Goal: Information Seeking & Learning: Check status

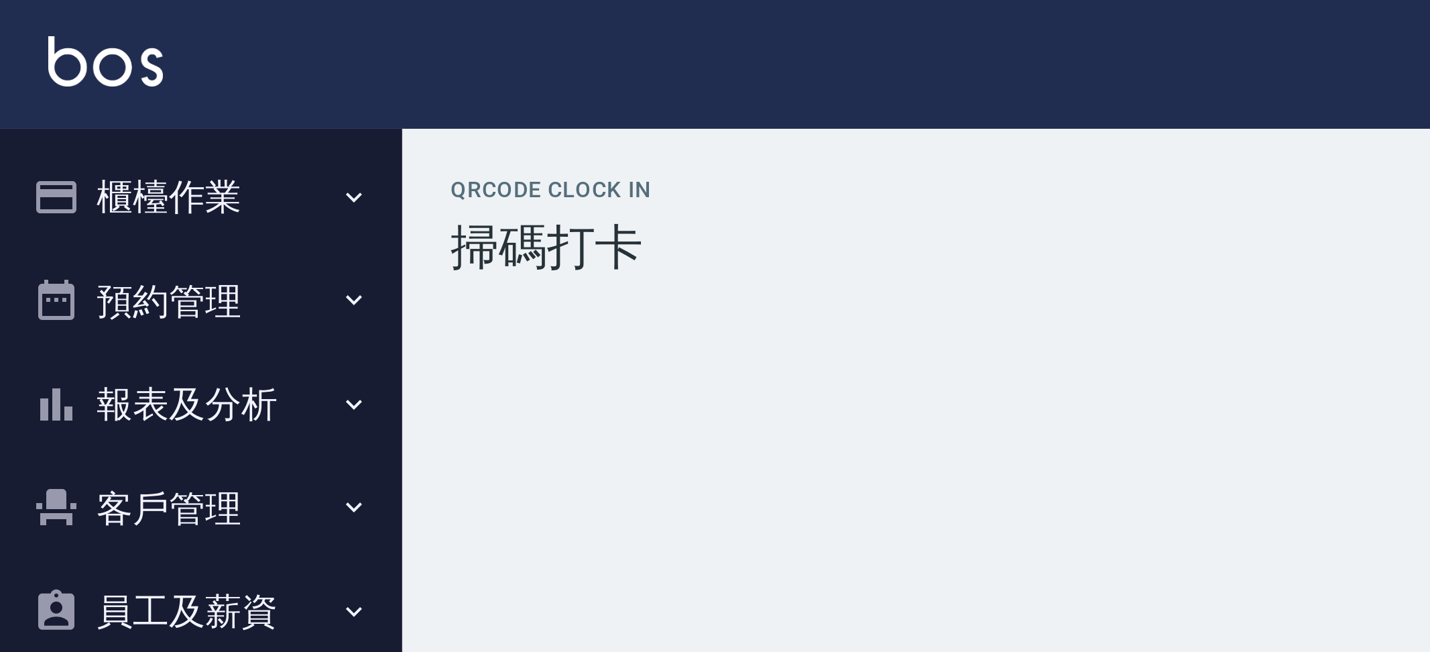
click at [16, 17] on img at bounding box center [35, 20] width 38 height 17
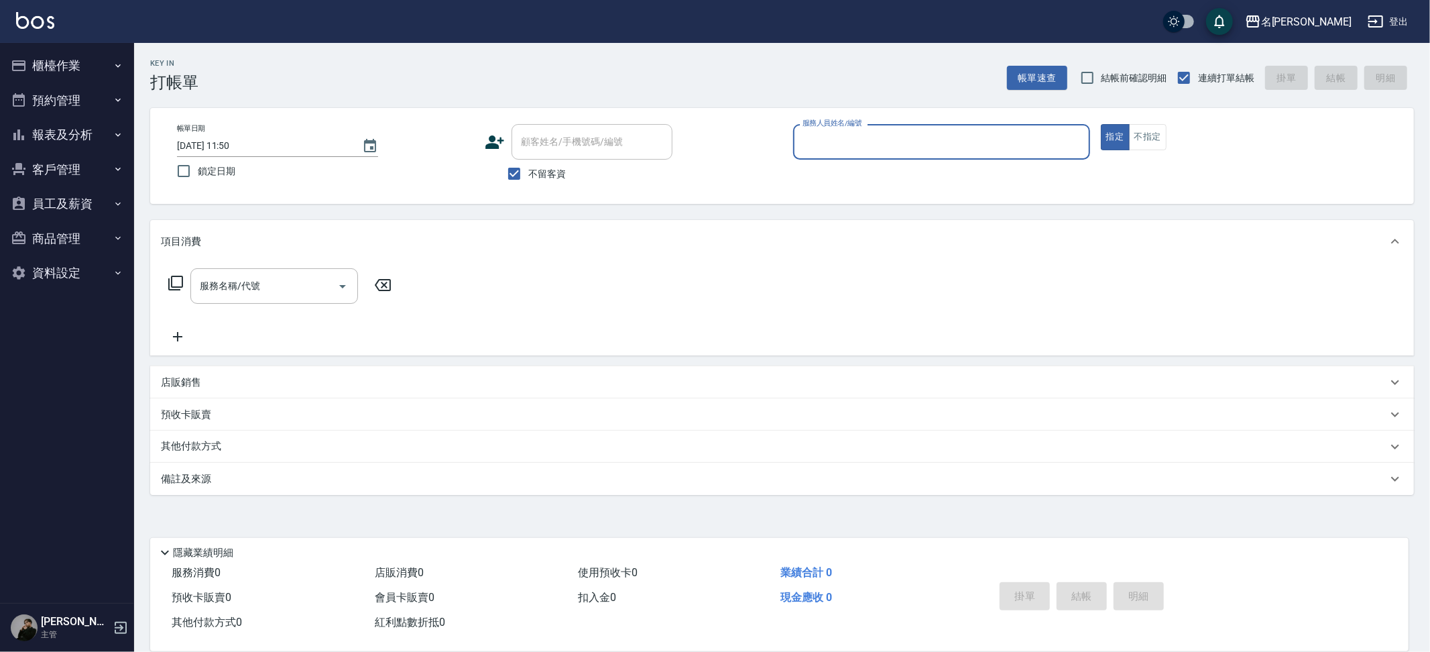
click at [71, 168] on button "客戶管理" at bounding box center [66, 169] width 123 height 35
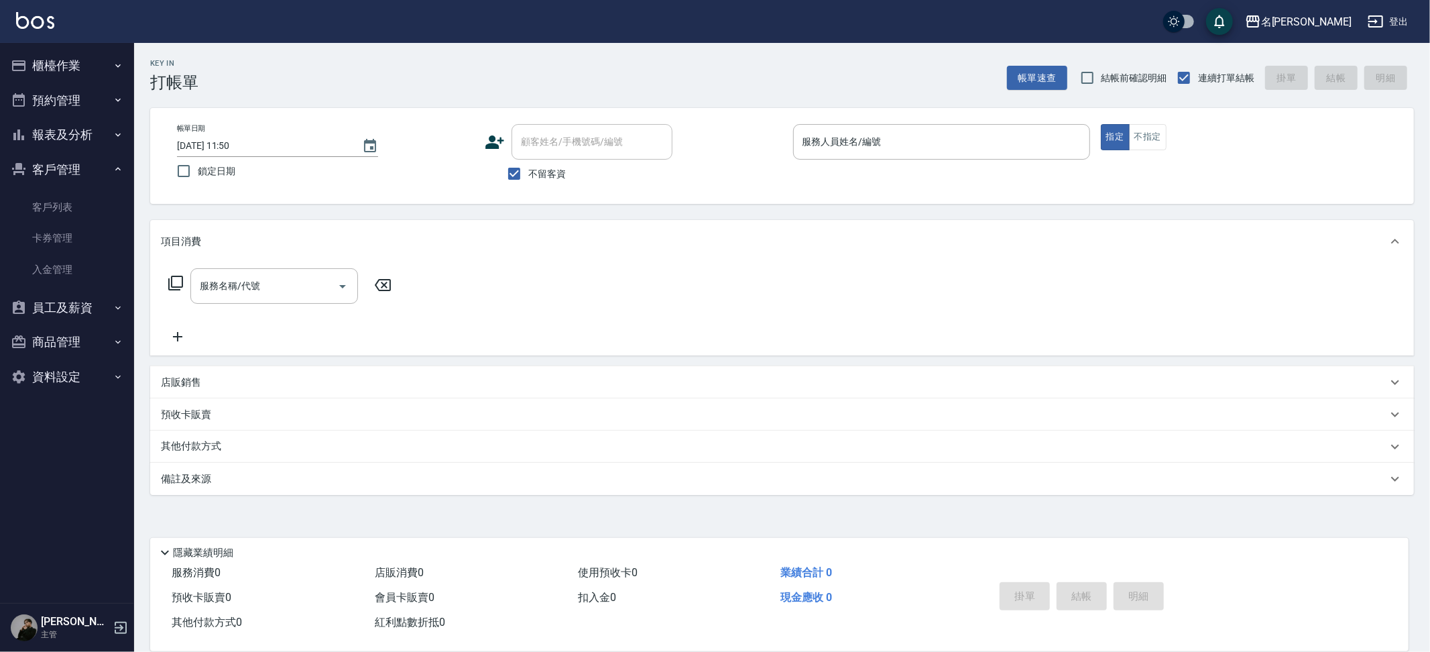
click at [75, 133] on button "報表及分析" at bounding box center [66, 134] width 123 height 35
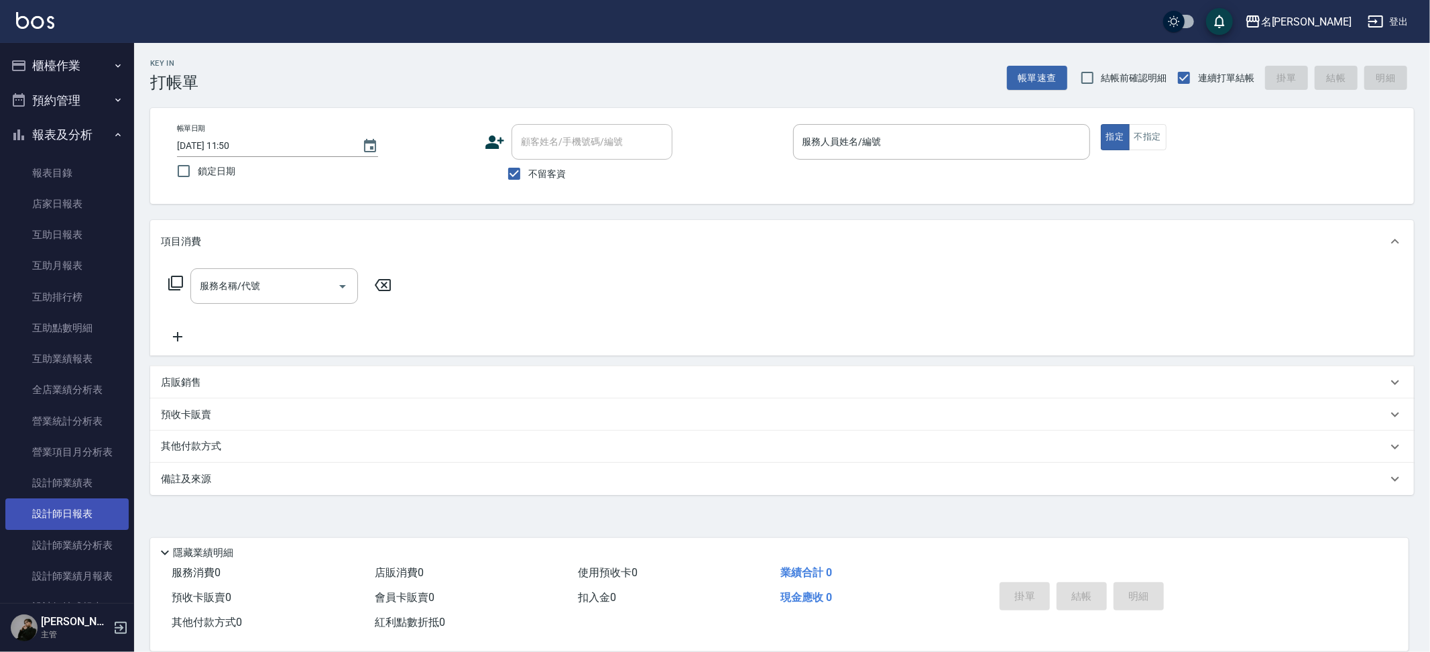
click at [97, 521] on link "設計師日報表" at bounding box center [66, 513] width 123 height 31
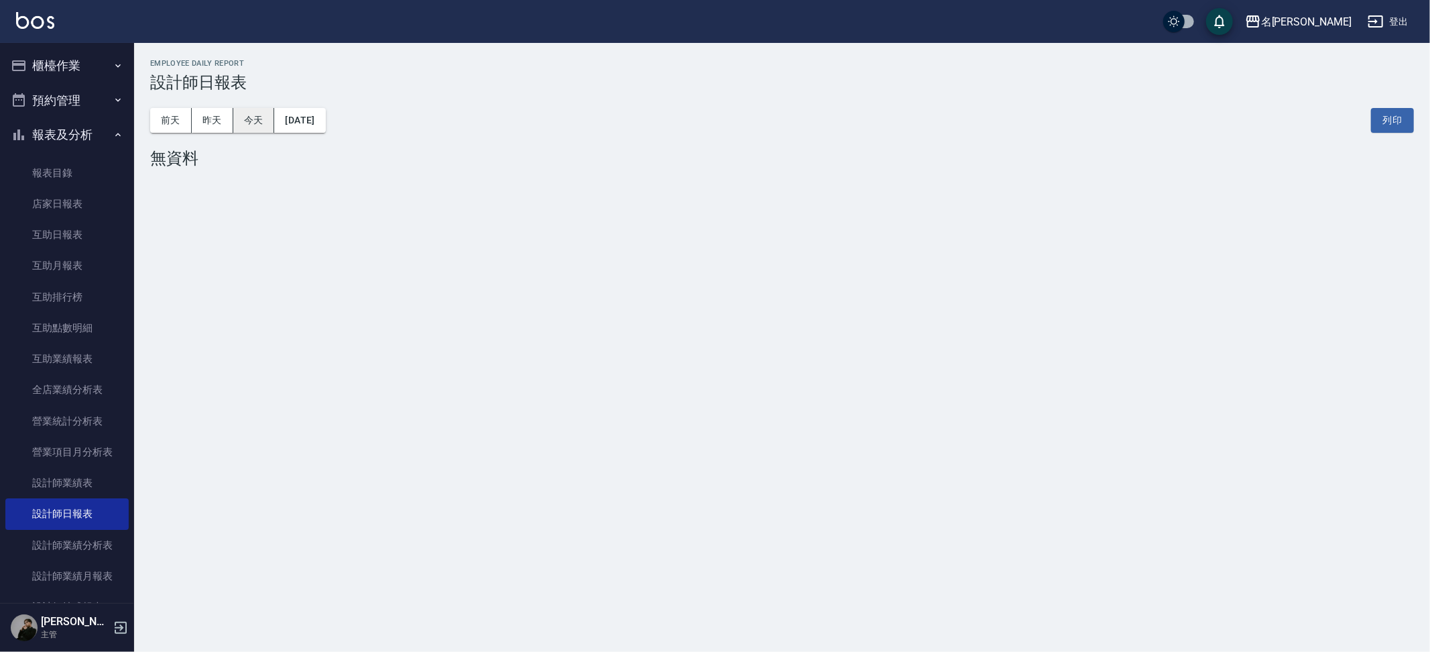
click at [252, 112] on button "今天" at bounding box center [254, 120] width 42 height 25
click at [217, 122] on button "昨天" at bounding box center [213, 120] width 42 height 25
